Goal: Find specific page/section: Find specific page/section

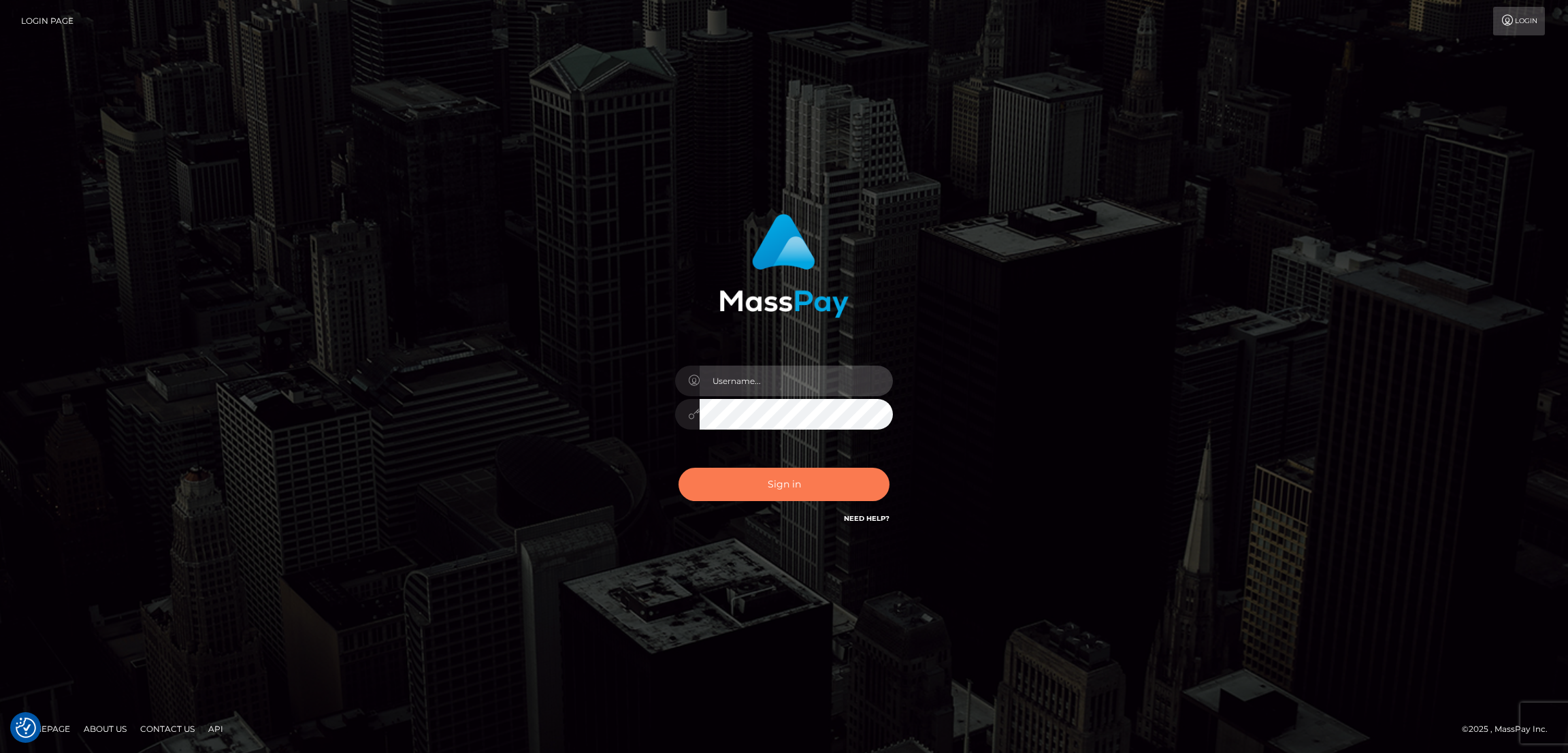
type input "by.es2"
click at [775, 487] on button "Sign in" at bounding box center [784, 484] width 211 height 34
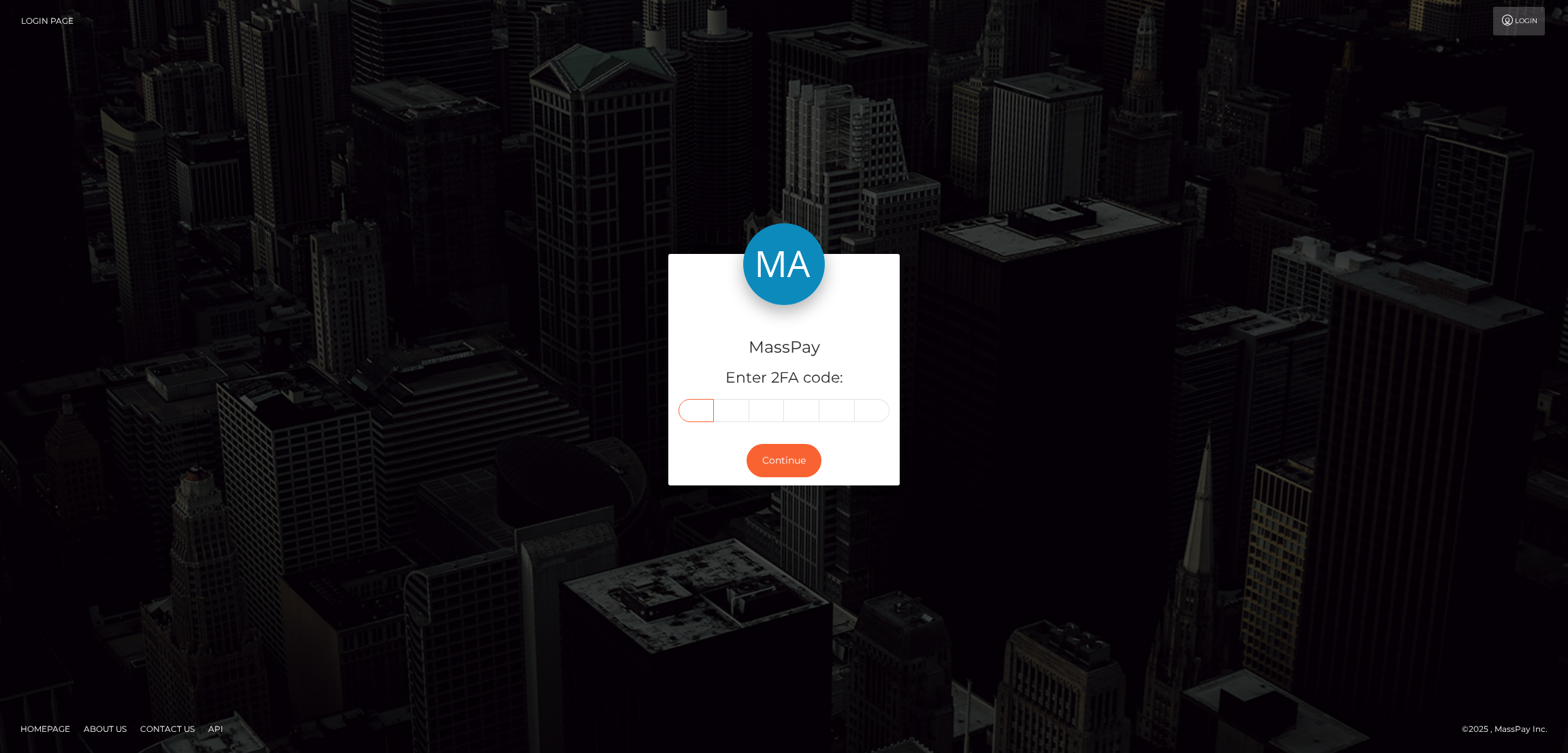
paste input "5"
type input "5"
type input "1"
type input "5"
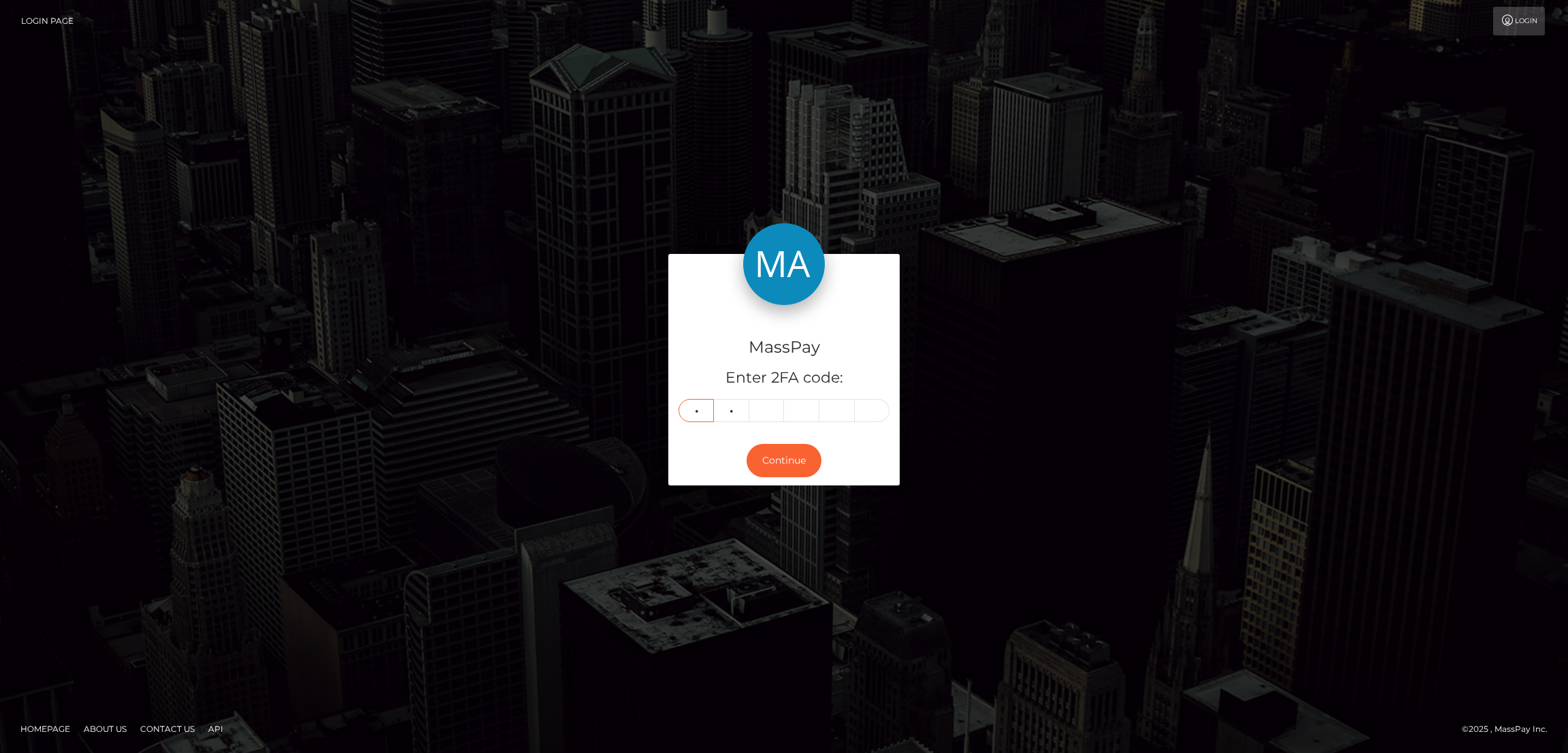
type input "5"
type input "8"
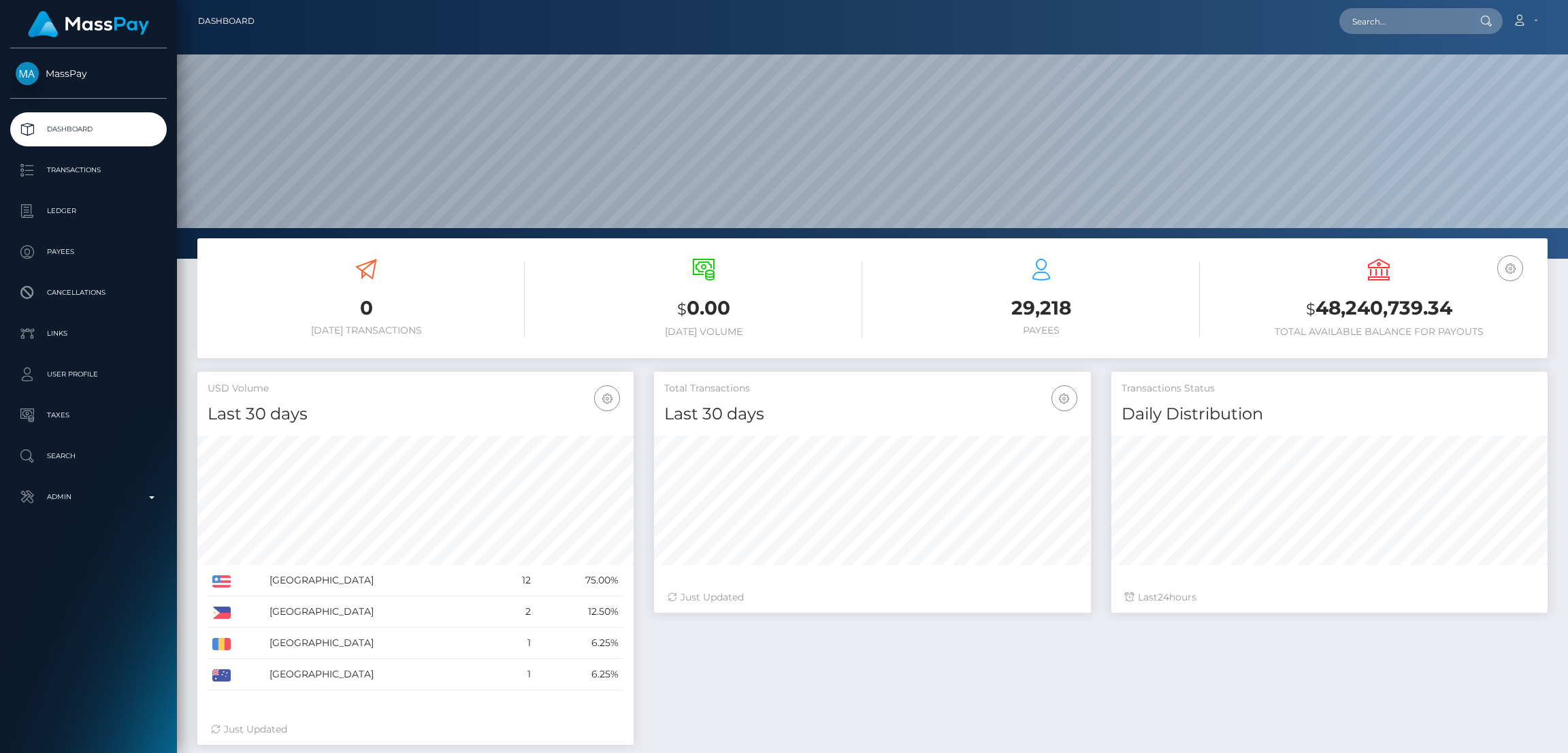
scroll to position [242, 436]
click at [1382, 30] on input "text" at bounding box center [1403, 21] width 128 height 26
paste input "cenlumier@gmail.com"
type input "cenlumier@gmail.com"
click at [1384, 63] on link "Muriel Cazadamont" at bounding box center [1393, 71] width 109 height 25
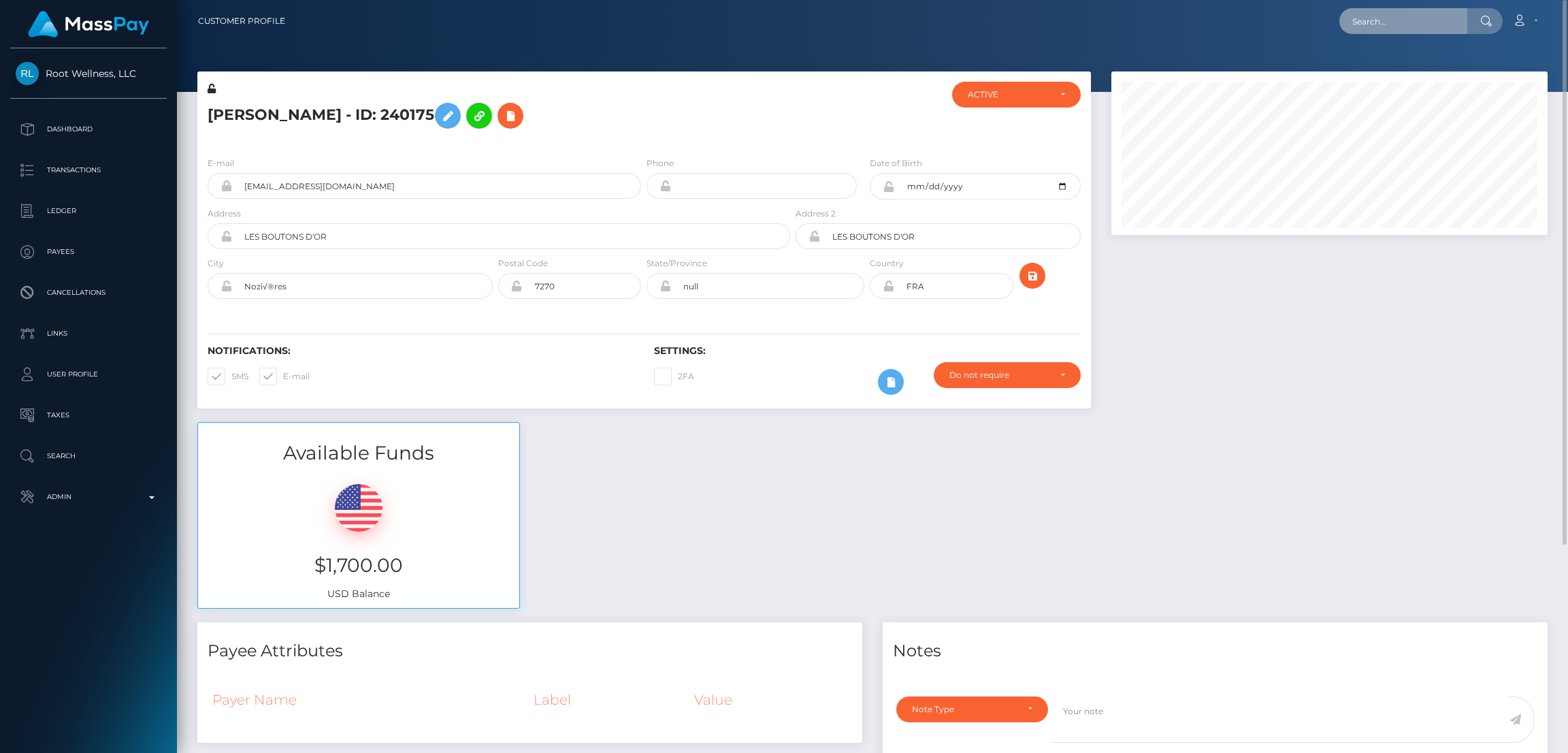
click at [1410, 23] on input "text" at bounding box center [1403, 21] width 128 height 26
paste input "bongbut100@gmail.com"
type input "bongbut100@gmail.com"
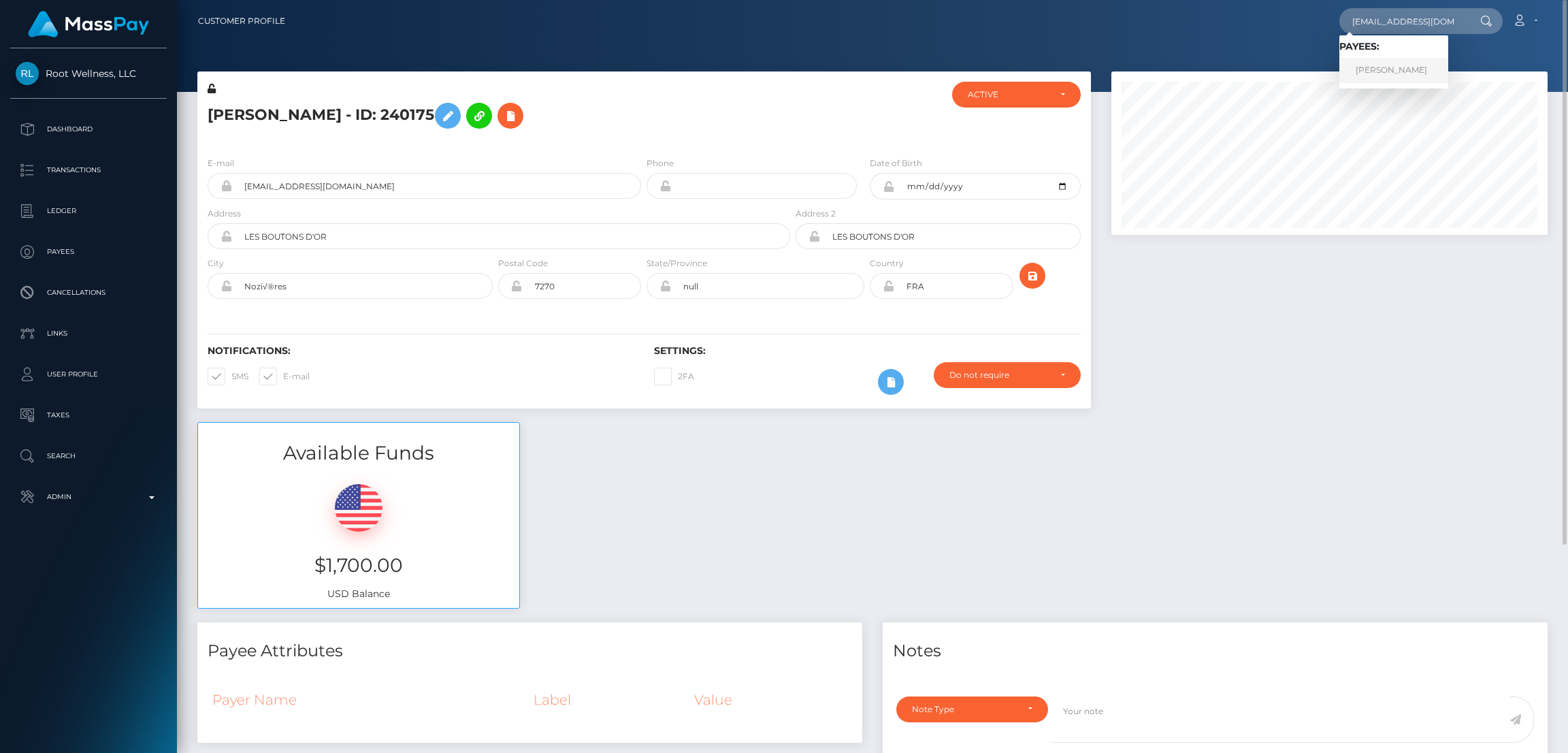
click at [1423, 70] on link "CHI KIM NGUYEN" at bounding box center [1393, 71] width 109 height 25
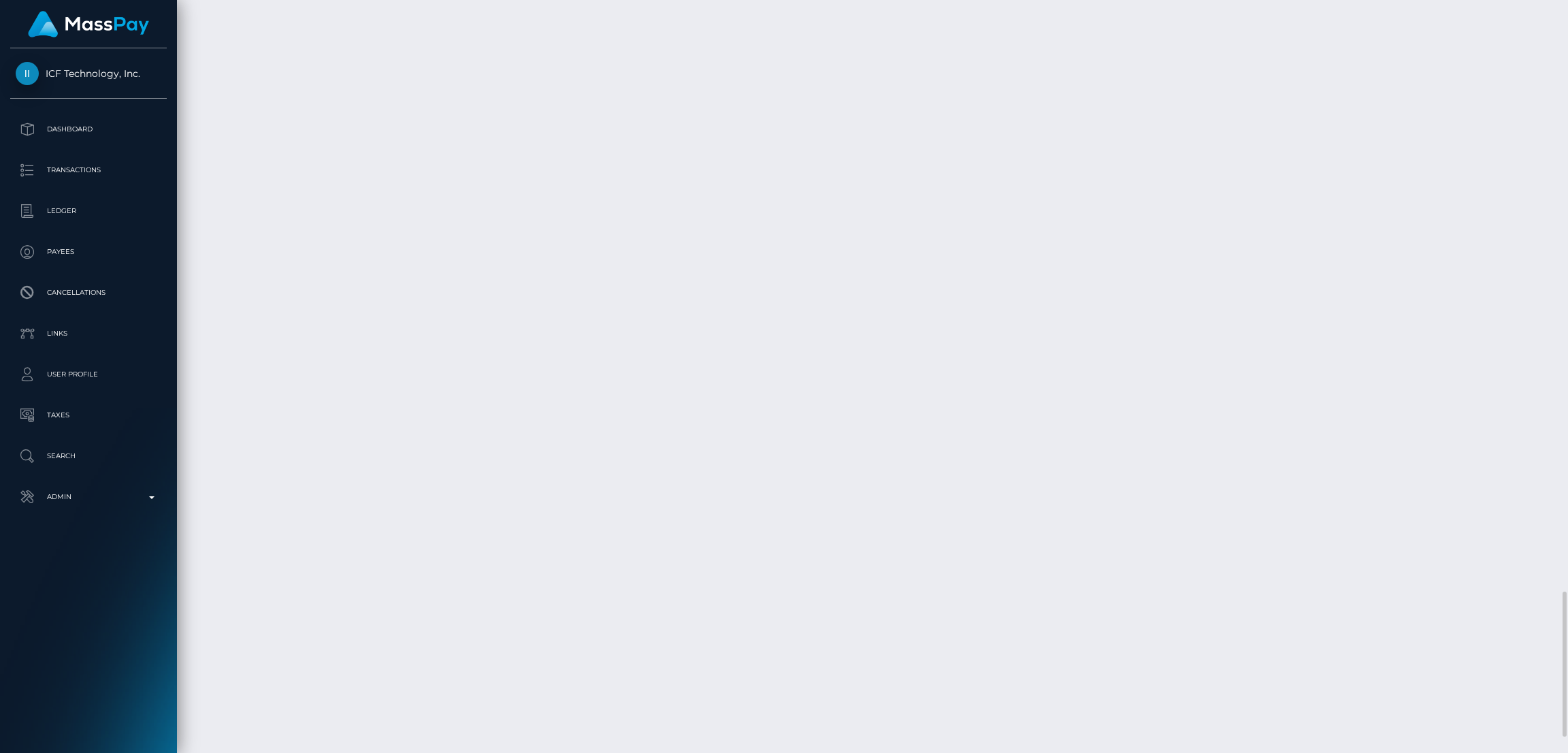
scroll to position [3146, 0]
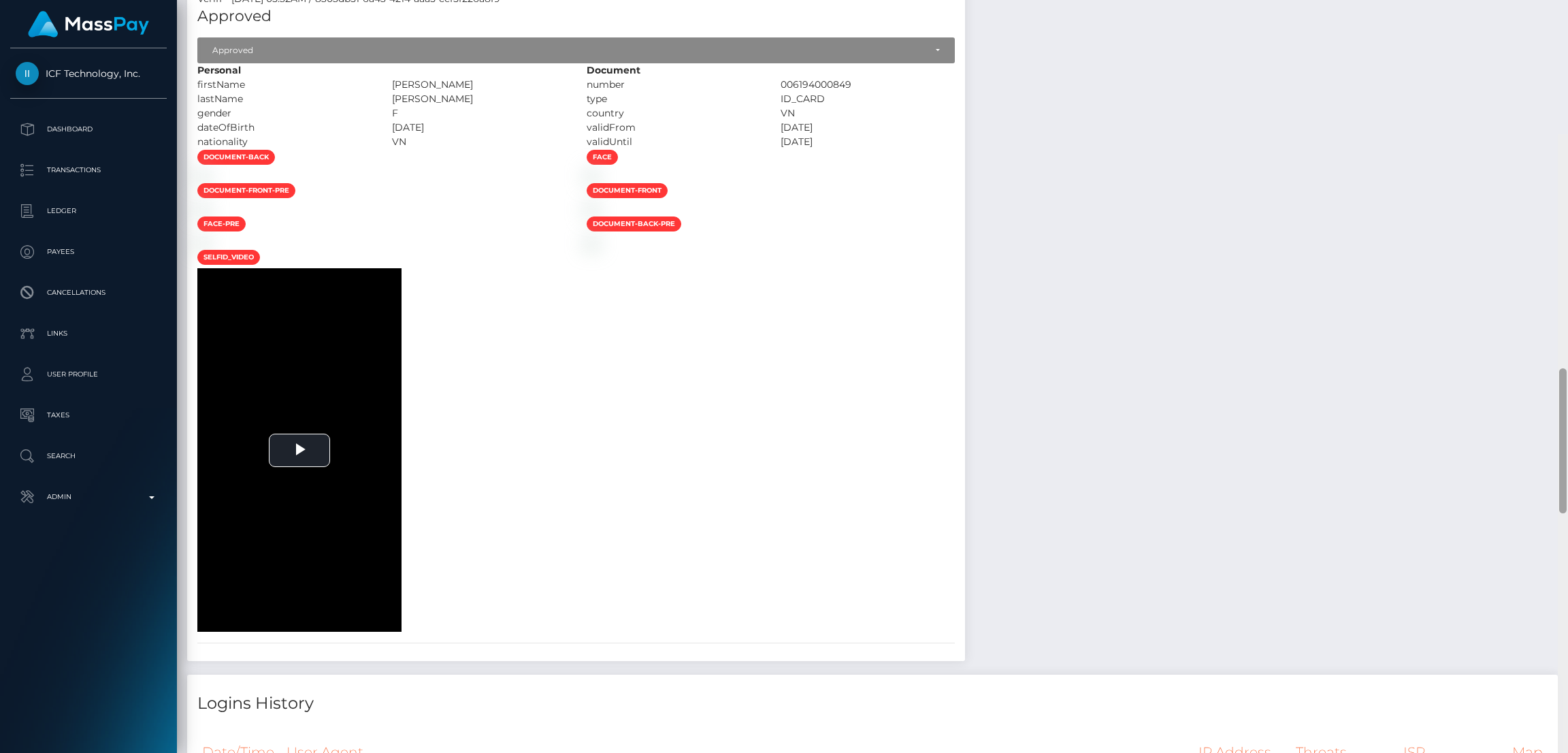
drag, startPoint x: 1562, startPoint y: 625, endPoint x: 1561, endPoint y: 225, distance: 400.0
click at [1561, 369] on div at bounding box center [1562, 441] width 8 height 145
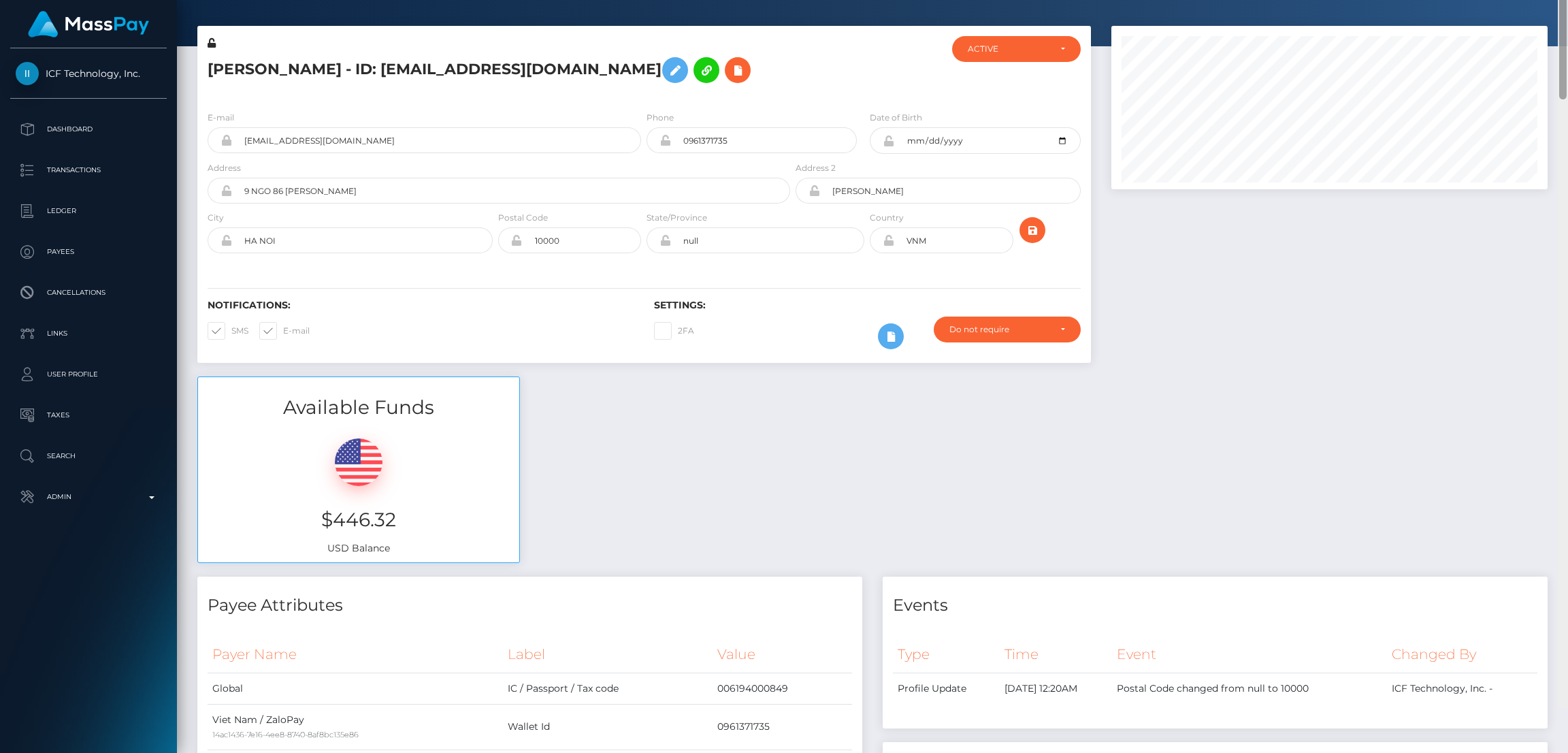
scroll to position [0, 0]
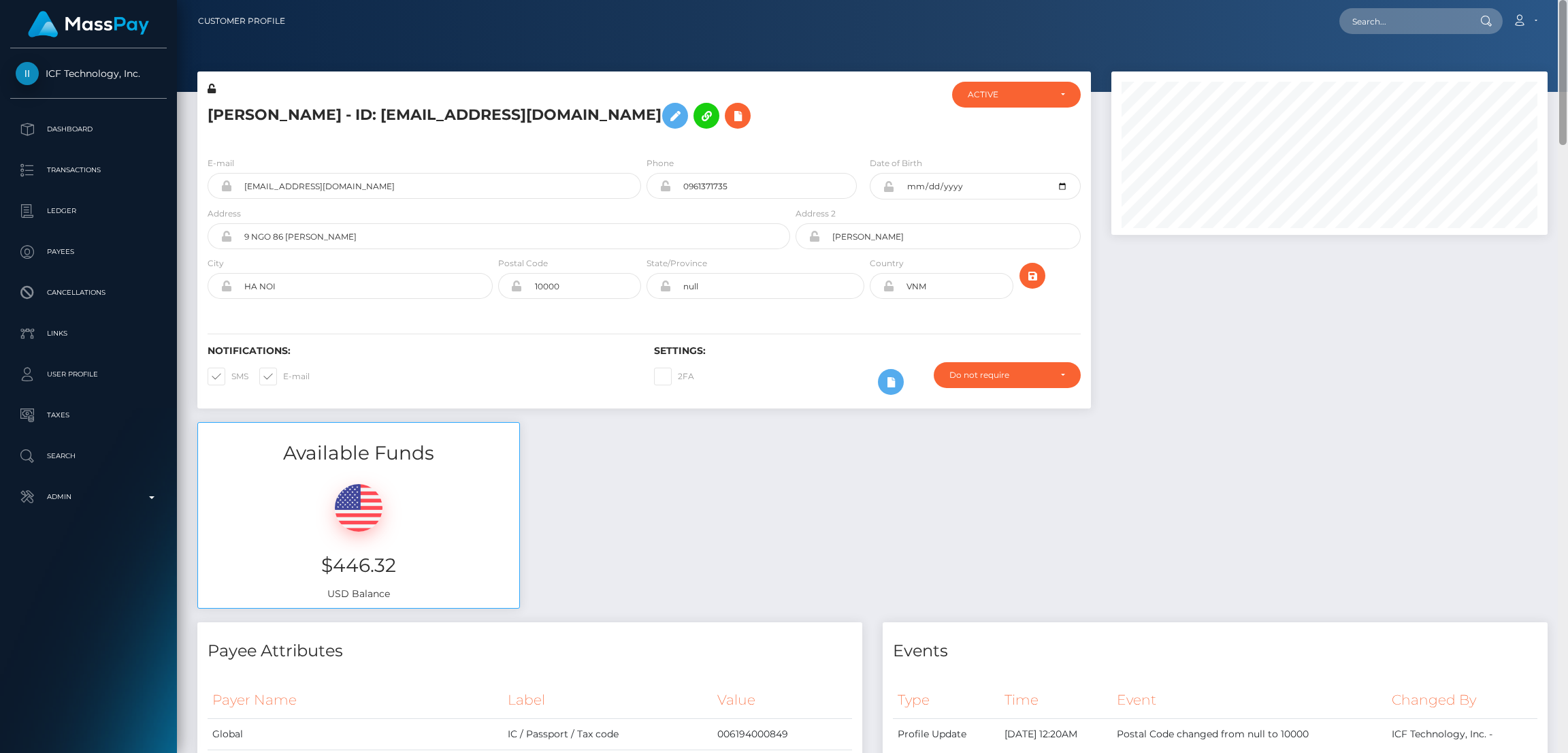
drag, startPoint x: 1561, startPoint y: 225, endPoint x: 1566, endPoint y: -27, distance: 252.0
click at [1566, 0] on html "ICF Technology, Inc. Dashboard Transactions Ledger Payees Links" at bounding box center [784, 376] width 1568 height 753
click at [1399, 28] on input "text" at bounding box center [1403, 21] width 128 height 26
paste input "[EMAIL_ADDRESS][DOMAIN_NAME]"
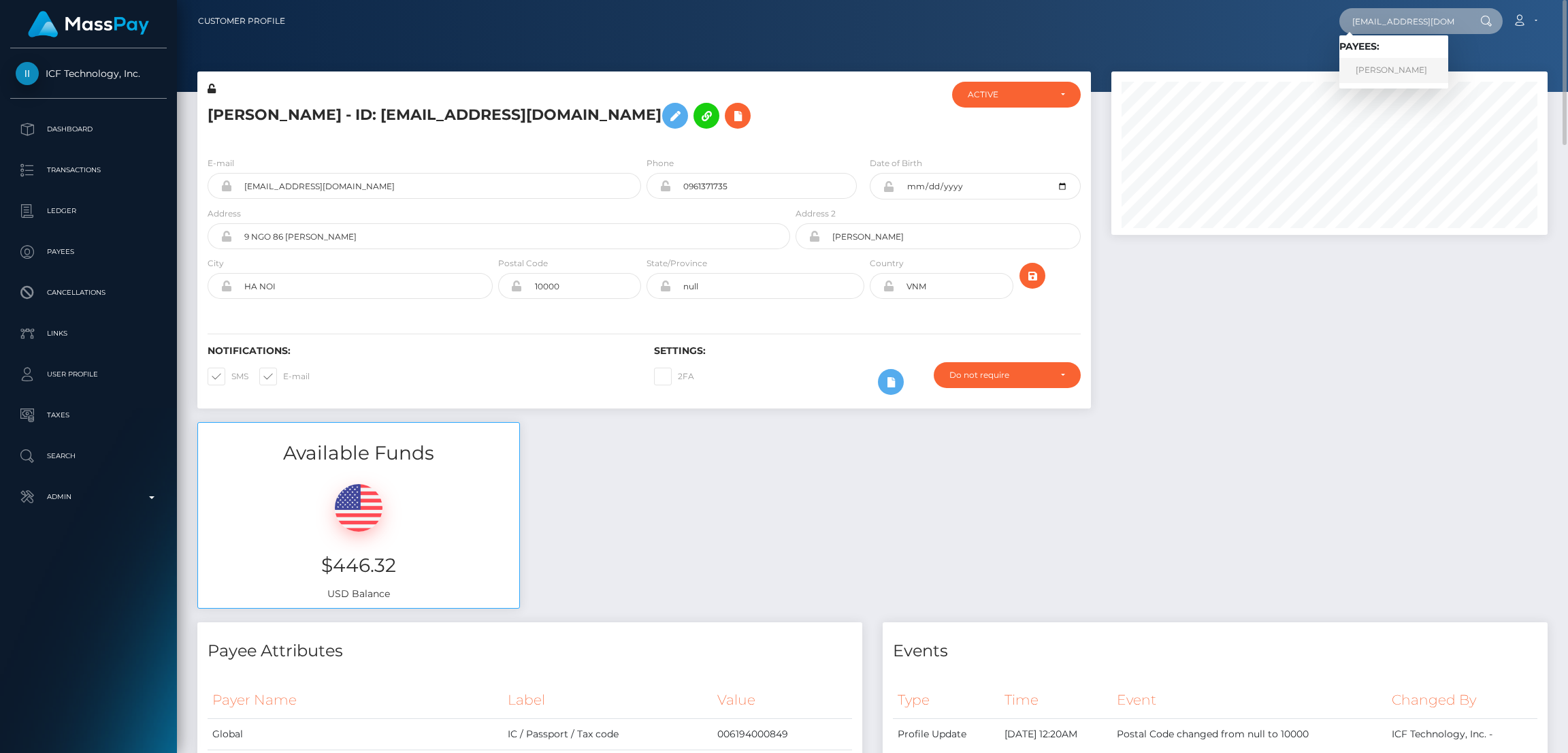
type input "[EMAIL_ADDRESS][DOMAIN_NAME]"
click at [1378, 66] on link "Audrey Greene" at bounding box center [1393, 71] width 109 height 25
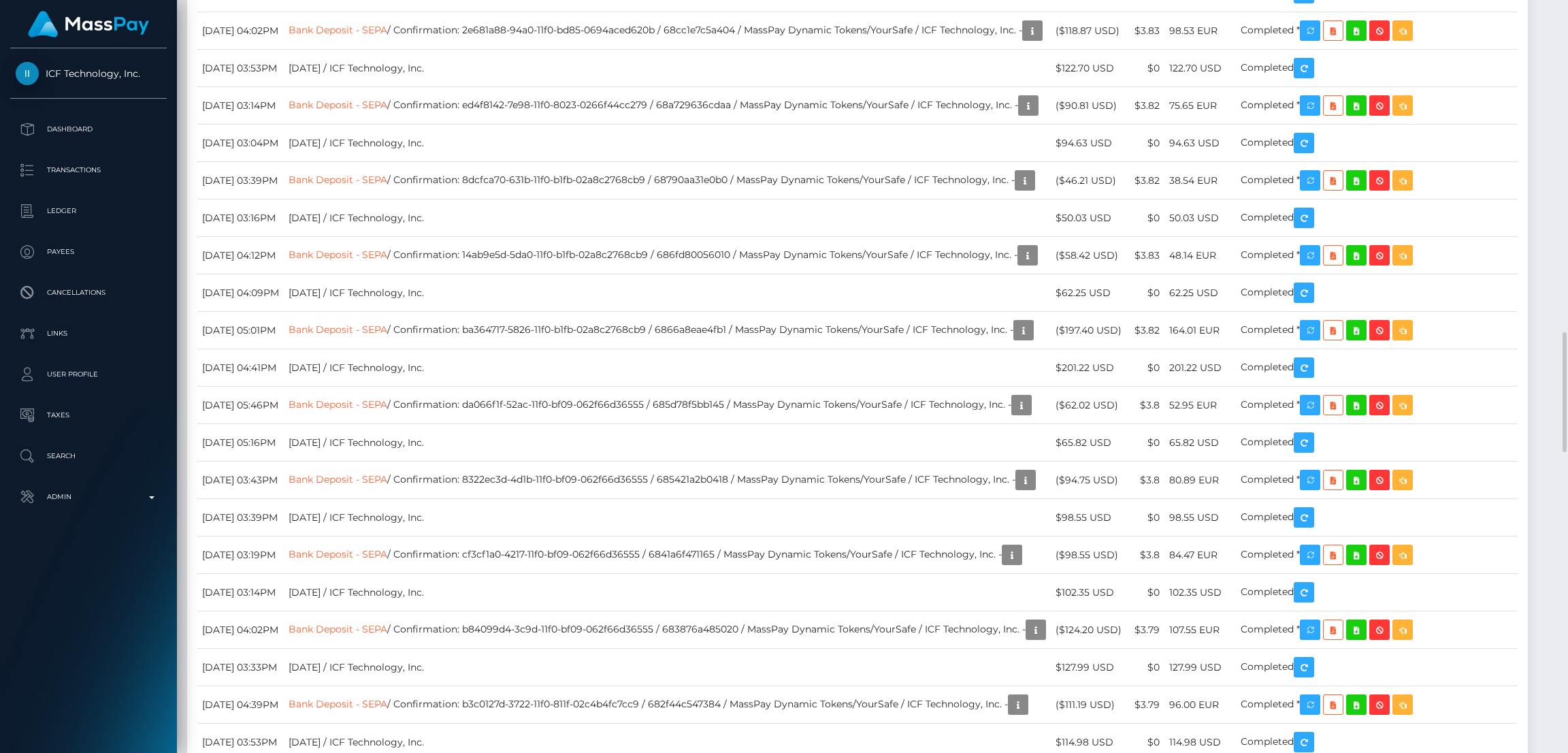
scroll to position [2164, 0]
